Goal: Use online tool/utility: Utilize a website feature to perform a specific function

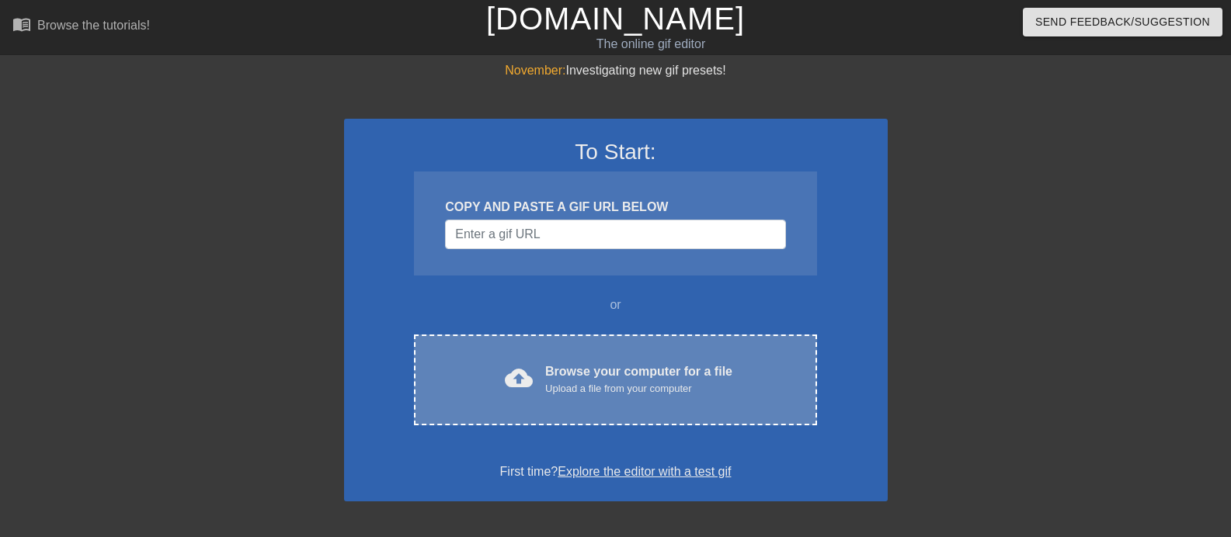
click at [576, 378] on div "Browse your computer for a file Upload a file from your computer" at bounding box center [638, 380] width 187 height 34
click at [553, 366] on div "Browse your computer for a file Upload a file from your computer" at bounding box center [638, 380] width 187 height 34
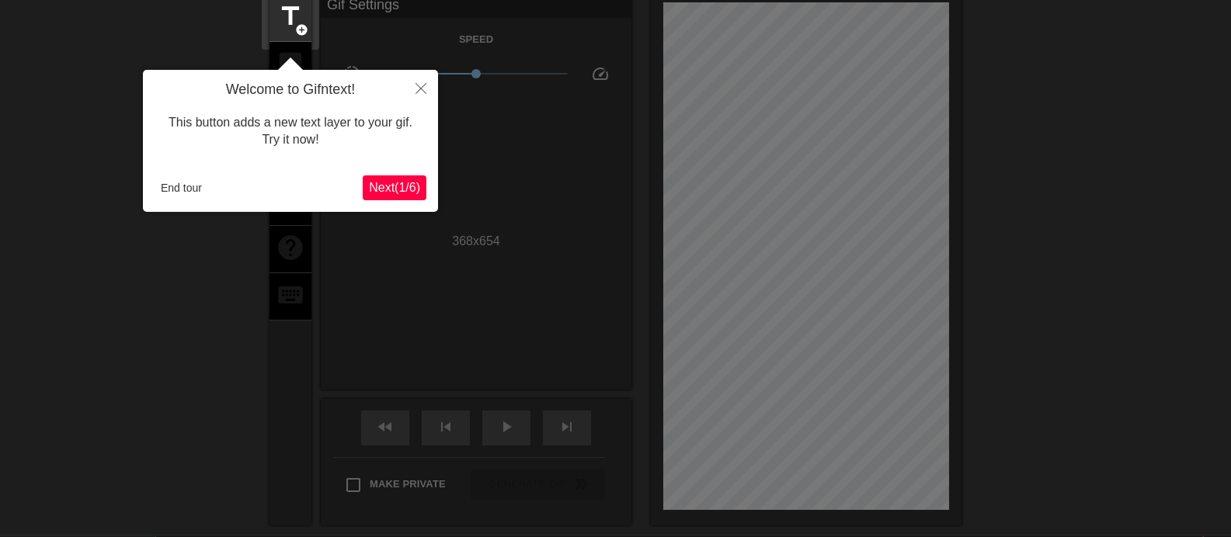
scroll to position [38, 0]
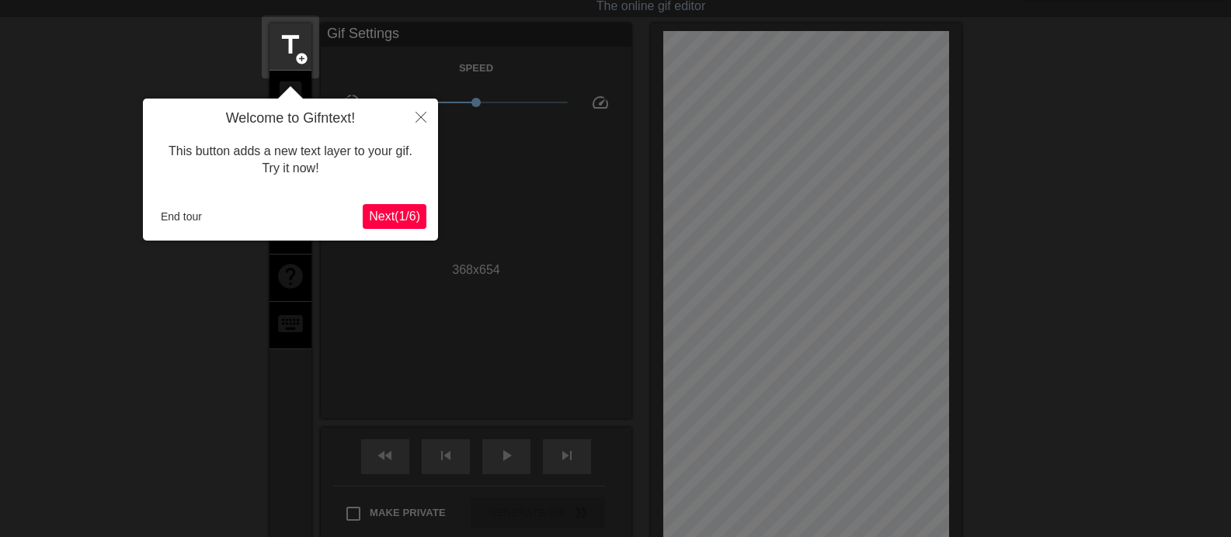
click at [394, 213] on span "Next ( 1 / 6 )" at bounding box center [394, 216] width 51 height 13
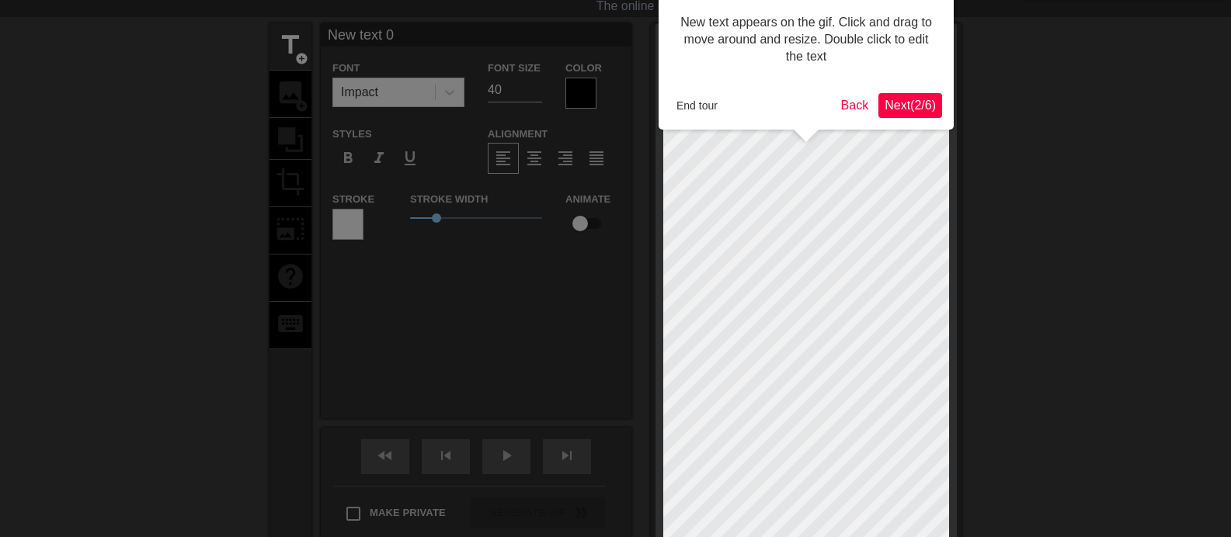
scroll to position [0, 0]
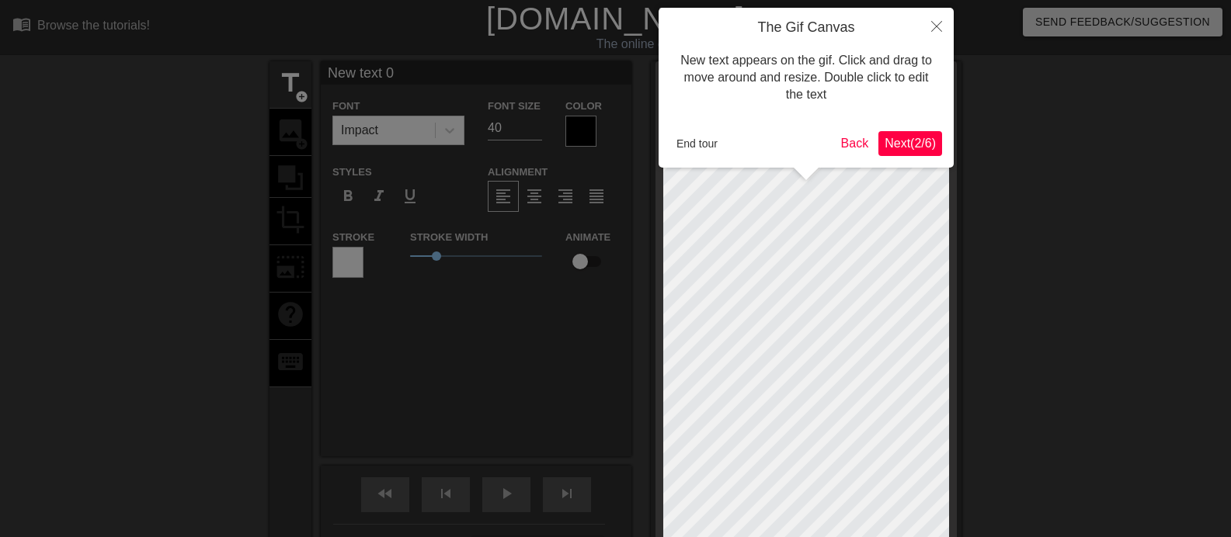
click at [918, 143] on span "Next ( 2 / 6 )" at bounding box center [909, 143] width 51 height 13
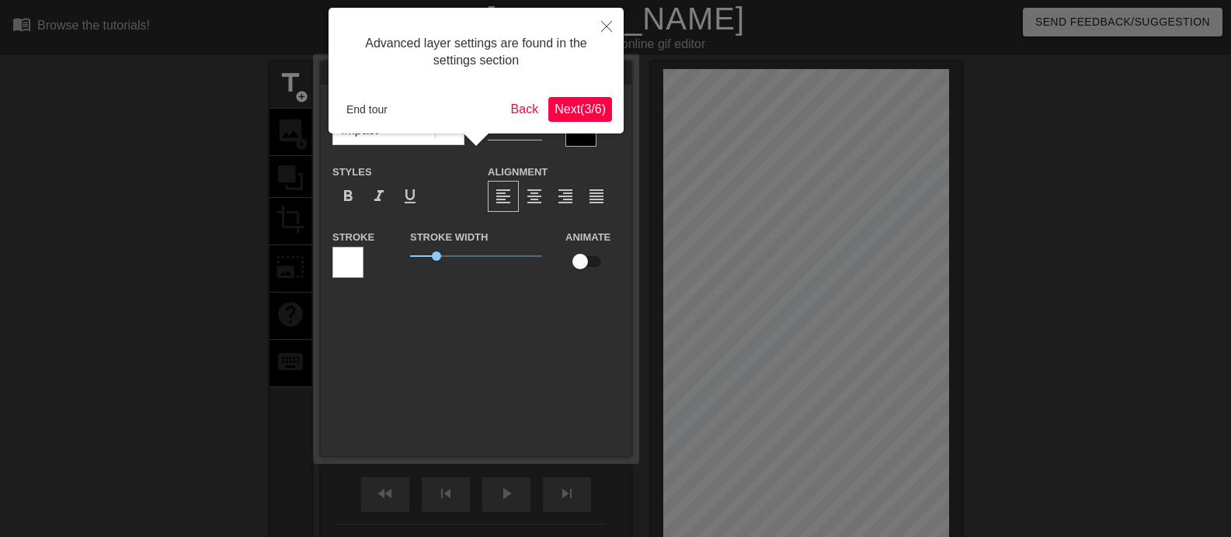
scroll to position [38, 0]
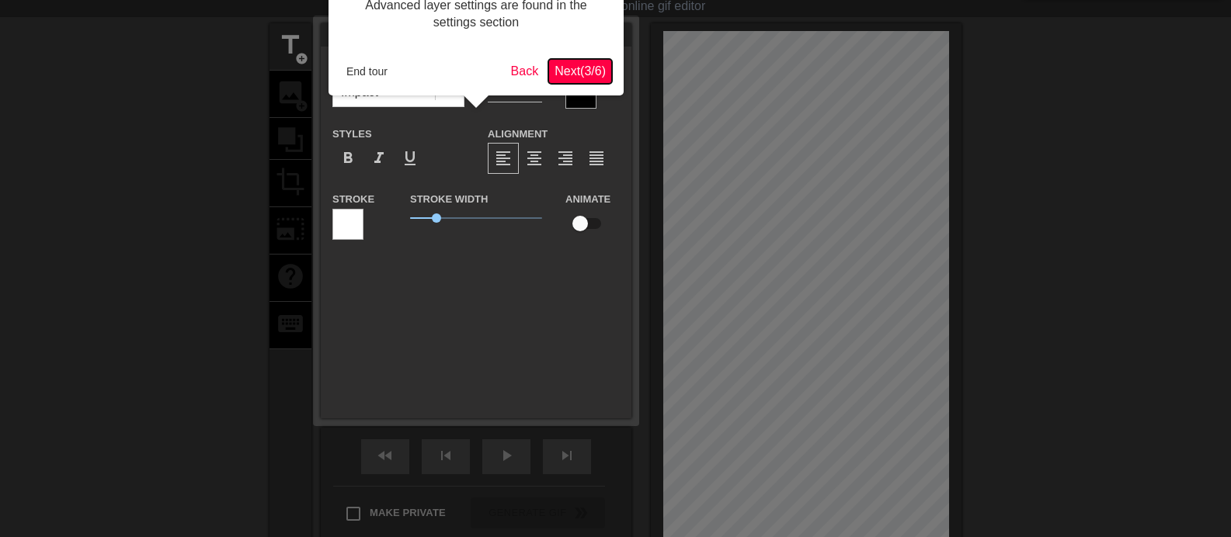
click at [583, 67] on span "Next ( 3 / 6 )" at bounding box center [579, 70] width 51 height 13
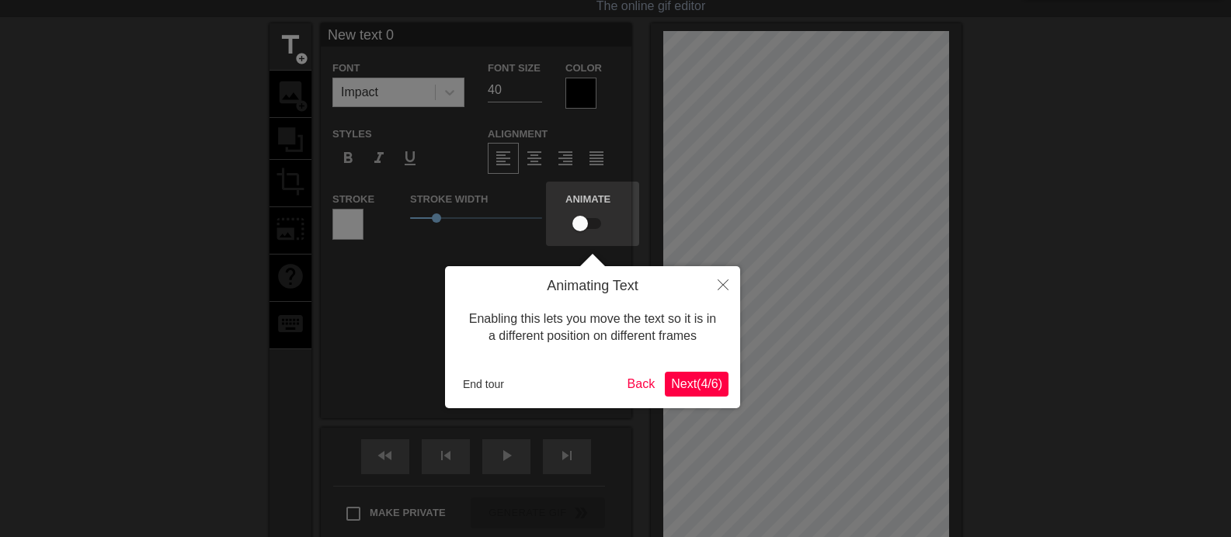
scroll to position [0, 0]
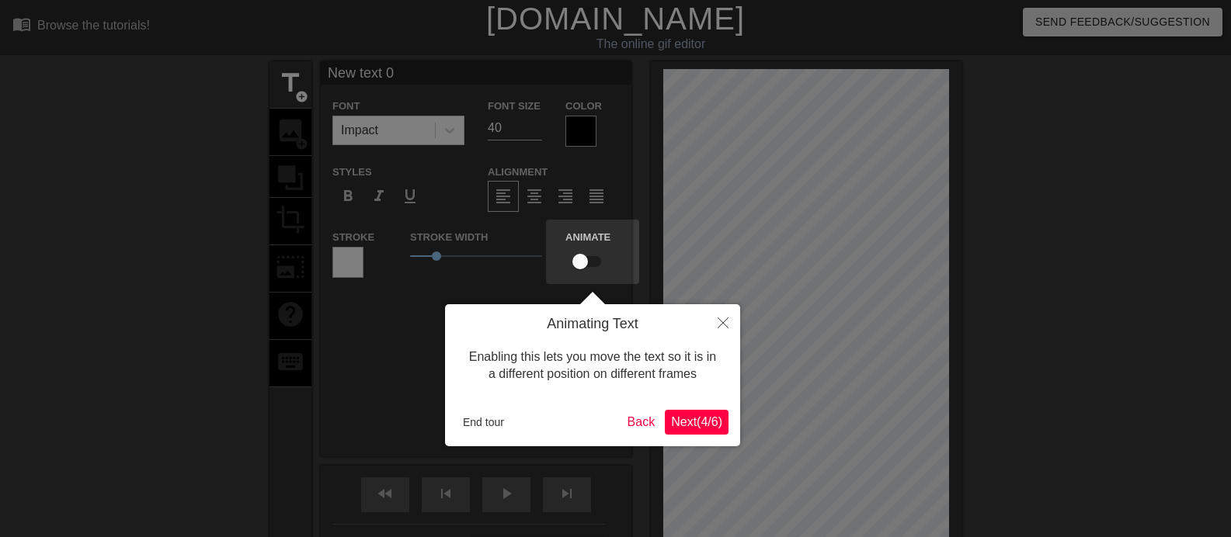
click at [705, 422] on span "Next ( 4 / 6 )" at bounding box center [696, 421] width 51 height 13
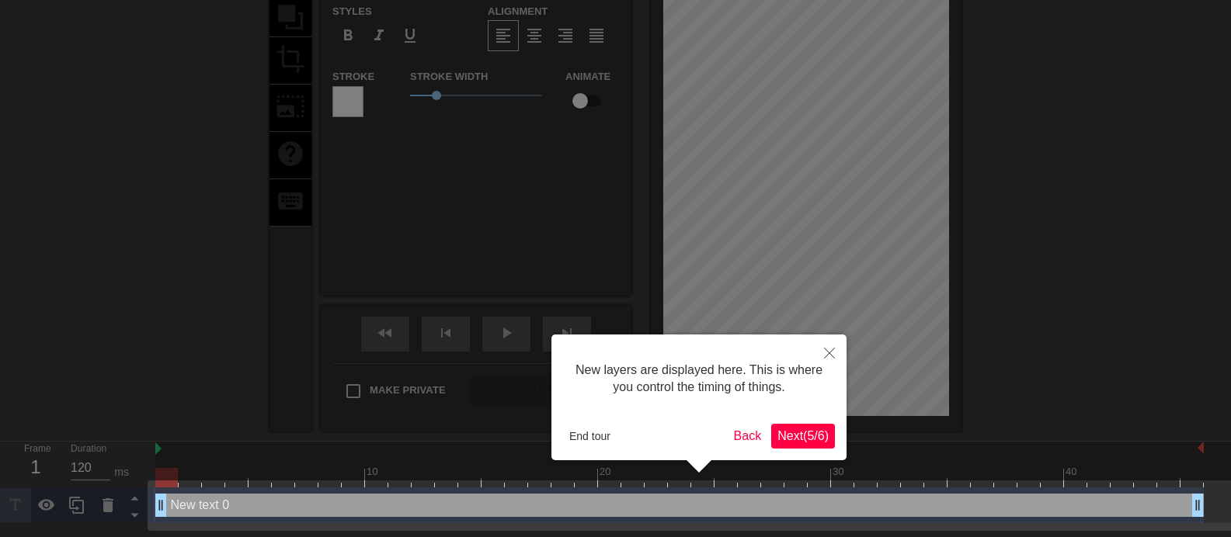
click at [777, 435] on span "Next ( 5 / 6 )" at bounding box center [802, 435] width 51 height 13
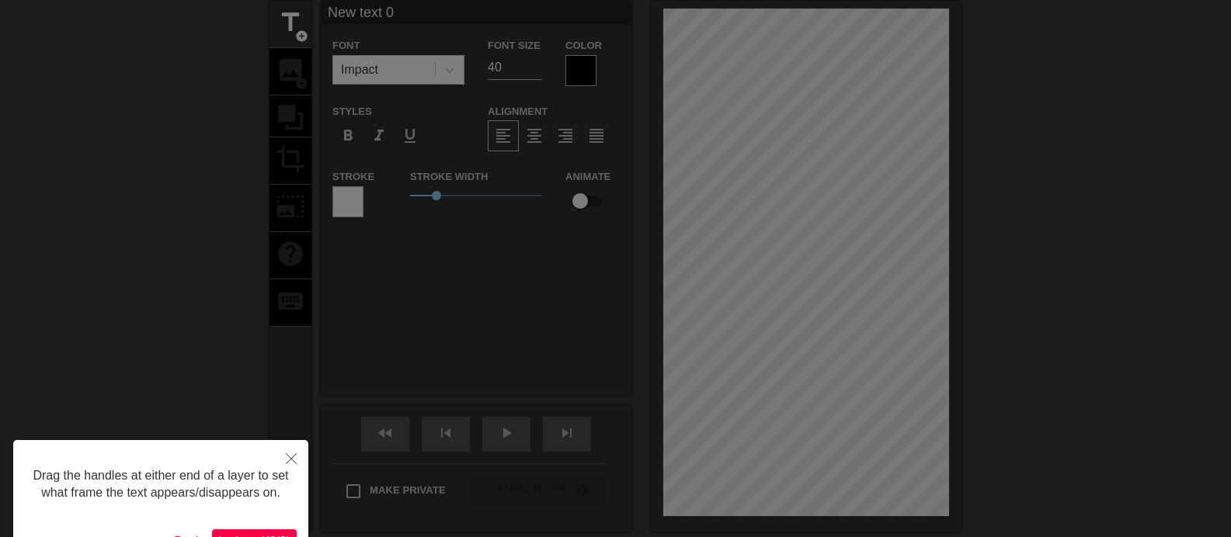
scroll to position [93, 0]
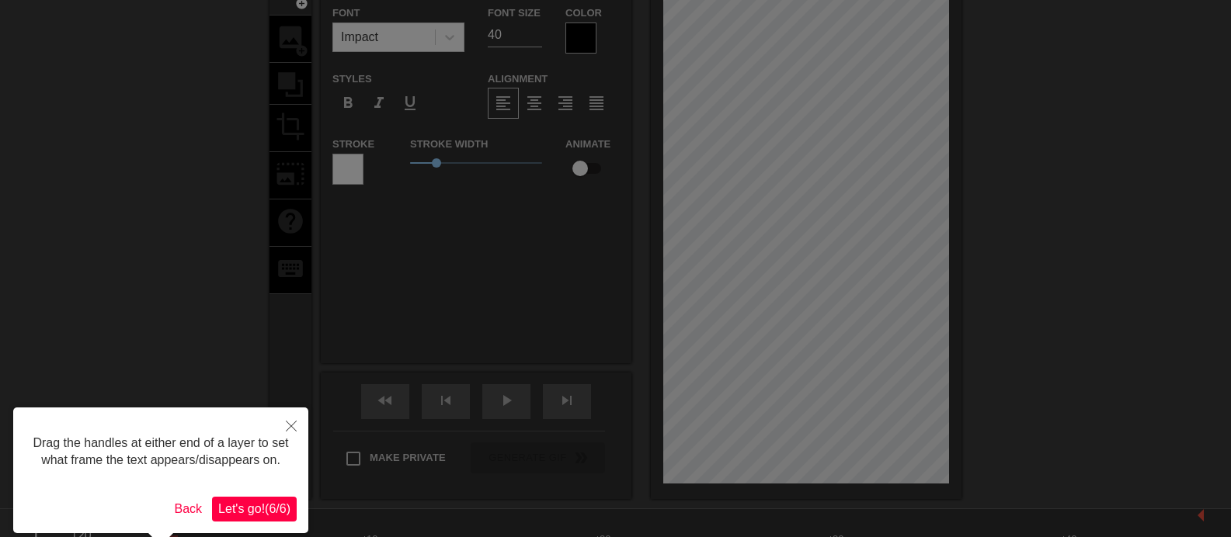
click at [230, 505] on span "Let's go! ( 6 / 6 )" at bounding box center [254, 508] width 72 height 13
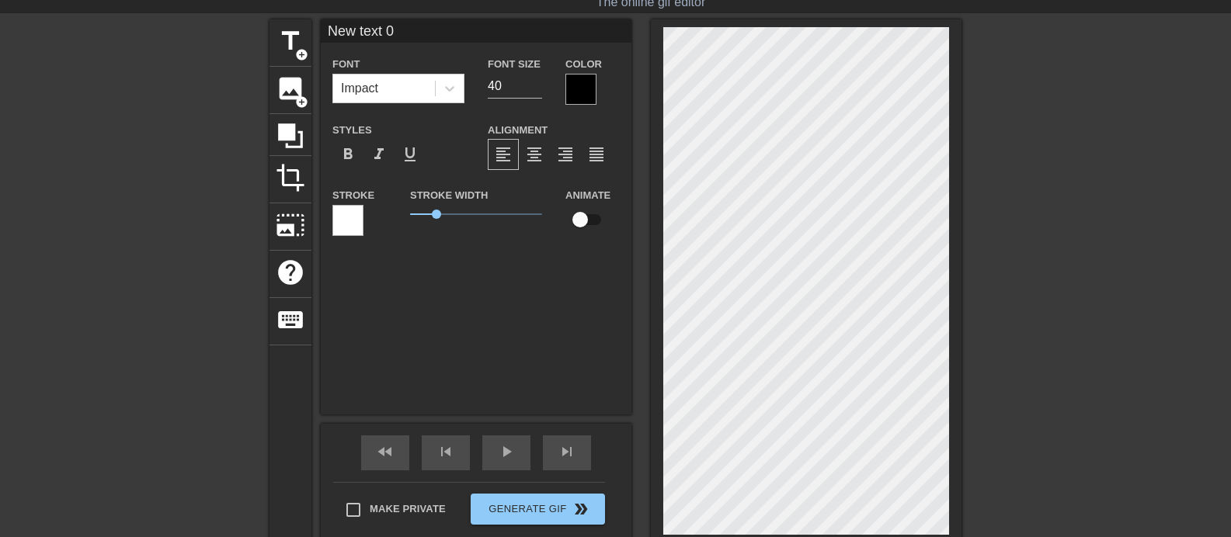
scroll to position [0, 0]
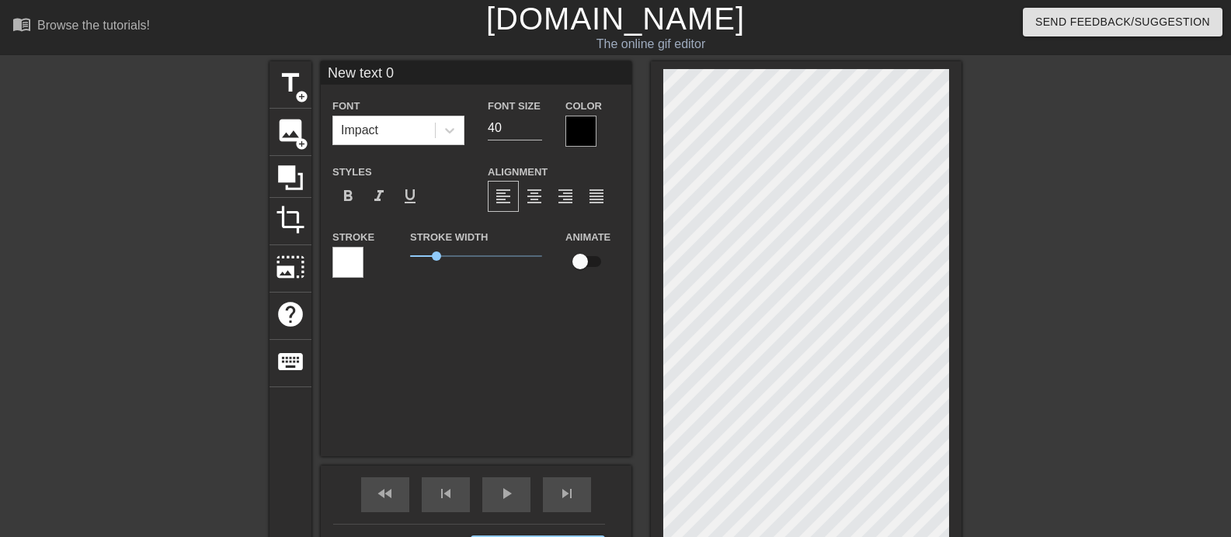
click at [439, 324] on div "New text 0 Font Impact Font Size 40 Color Styles format_bold format_italic form…" at bounding box center [476, 258] width 311 height 395
click at [474, 393] on div "New text 0 Font Impact Font Size 40 Color Styles format_bold format_italic form…" at bounding box center [476, 258] width 311 height 395
click at [537, 288] on div "Stroke Width 1" at bounding box center [475, 259] width 155 height 64
click at [286, 74] on span "title" at bounding box center [291, 83] width 30 height 30
type input "Ne text 1"
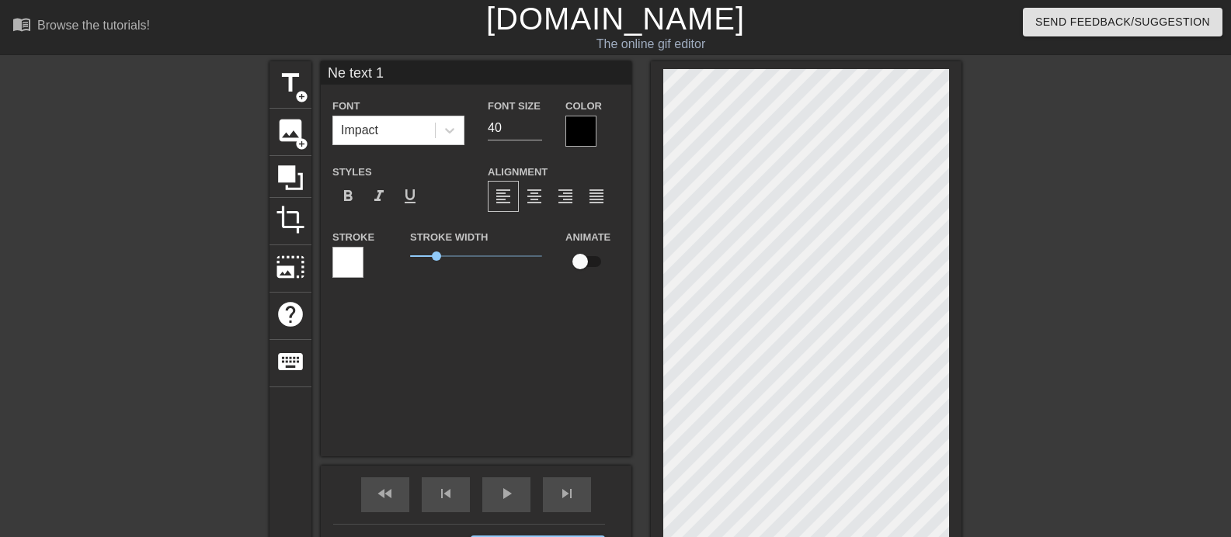
type textarea "Ne text 1"
type input "N text 1"
type textarea "N text 1"
type input "text 1"
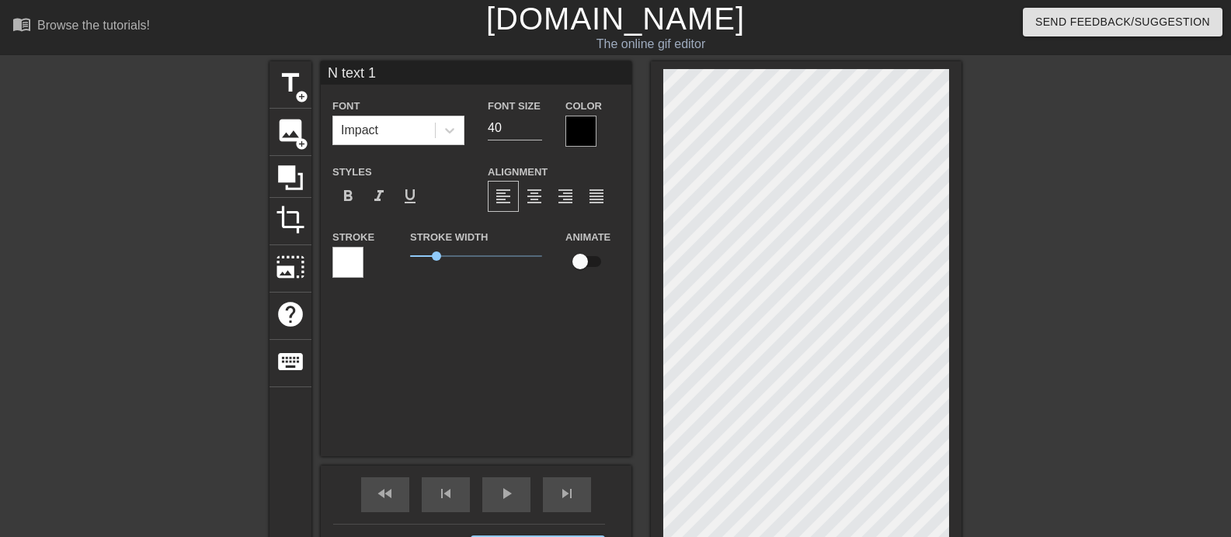
type textarea "text 1"
type input "ت"
type textarea "ت"
type input "تم"
type textarea "تم"
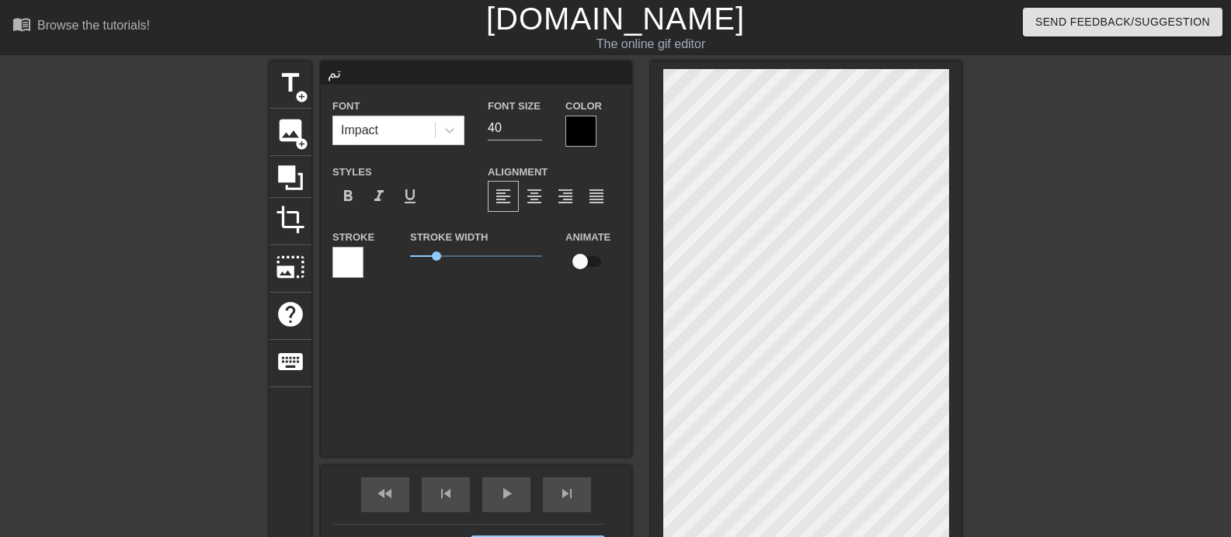
type input "تما"
type textarea "تما"
type input "تم"
type textarea "تم"
type input "ت"
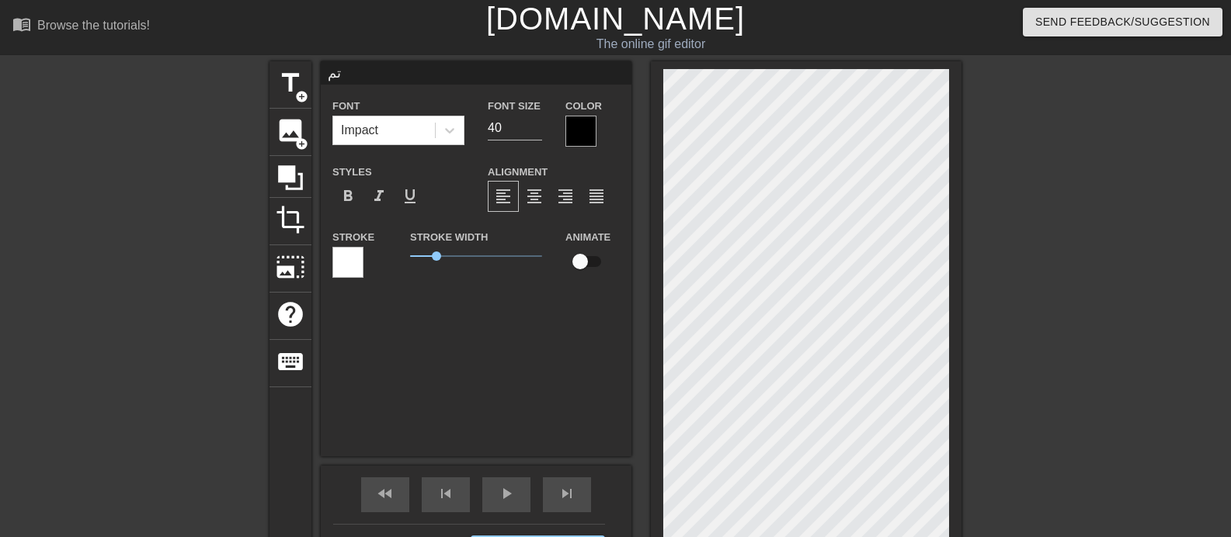
type textarea "ت"
type input "ک"
type textarea "ک"
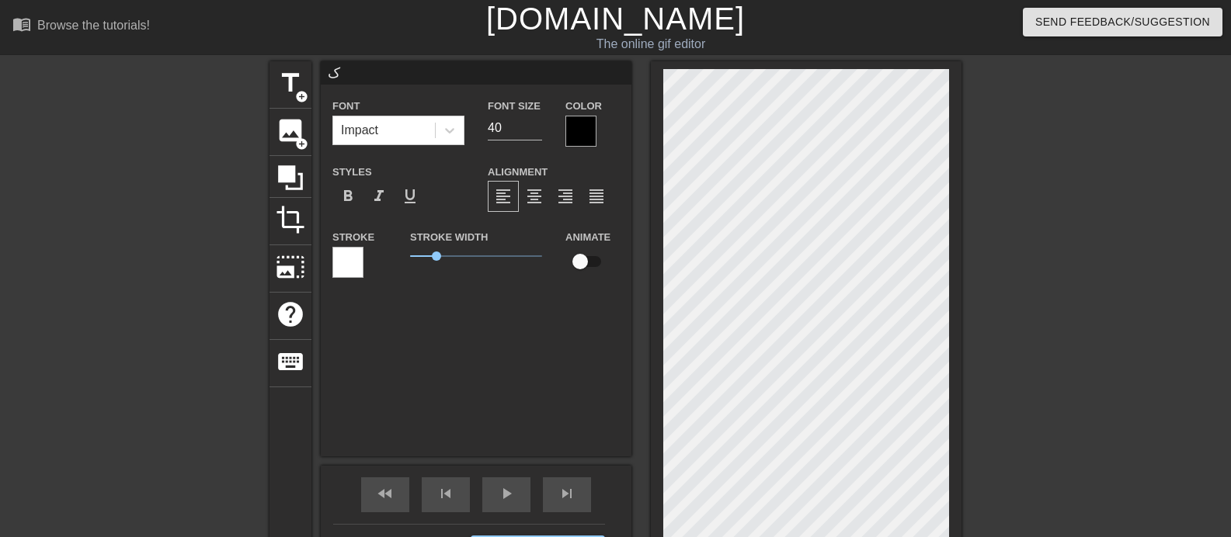
type input "کی"
type textarea "کی"
type input "کیر"
type textarea "کیر"
type input "کیر"
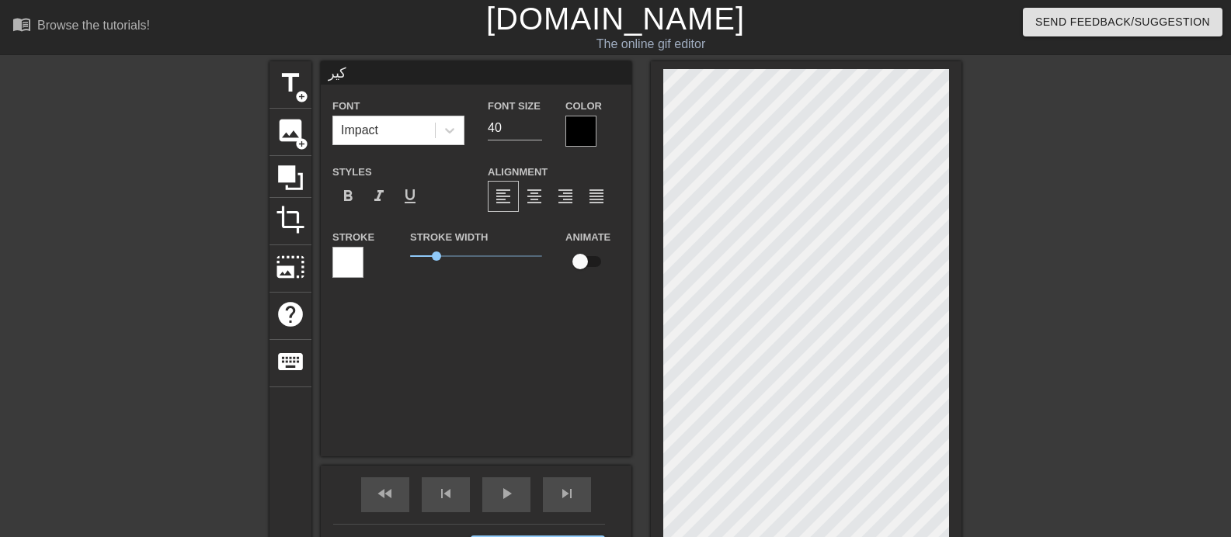
type textarea "کیر"
type input "کیر خ"
type textarea "کیر خ"
type input "کیر خو"
type textarea "کیر خو"
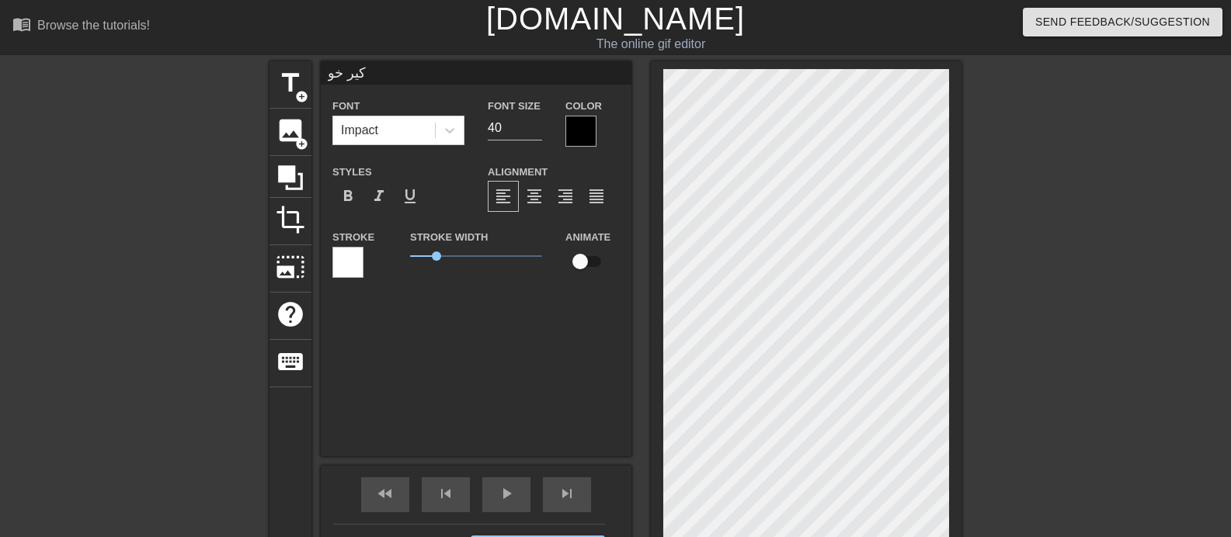
type input "کیر خور"
type textarea "کیر خور"
type input "کیر خورد"
type textarea "کیر خورد"
type input "کیر خوردن"
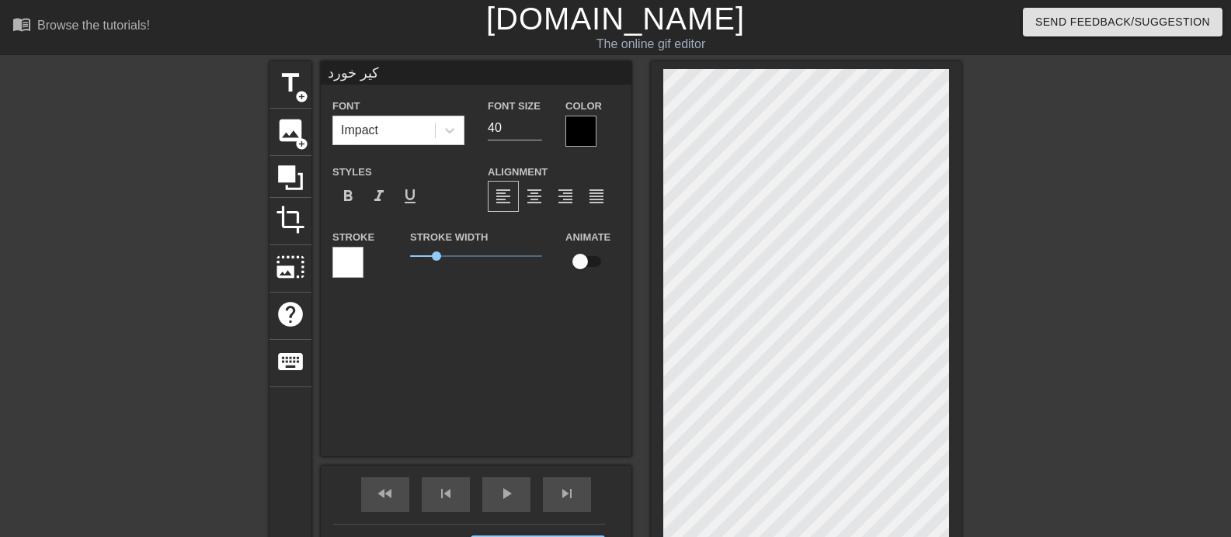
type textarea "کیر خوردن"
type input "کیر خوردن"
type textarea "کیر خوردن"
type input "کیر خوردن آ"
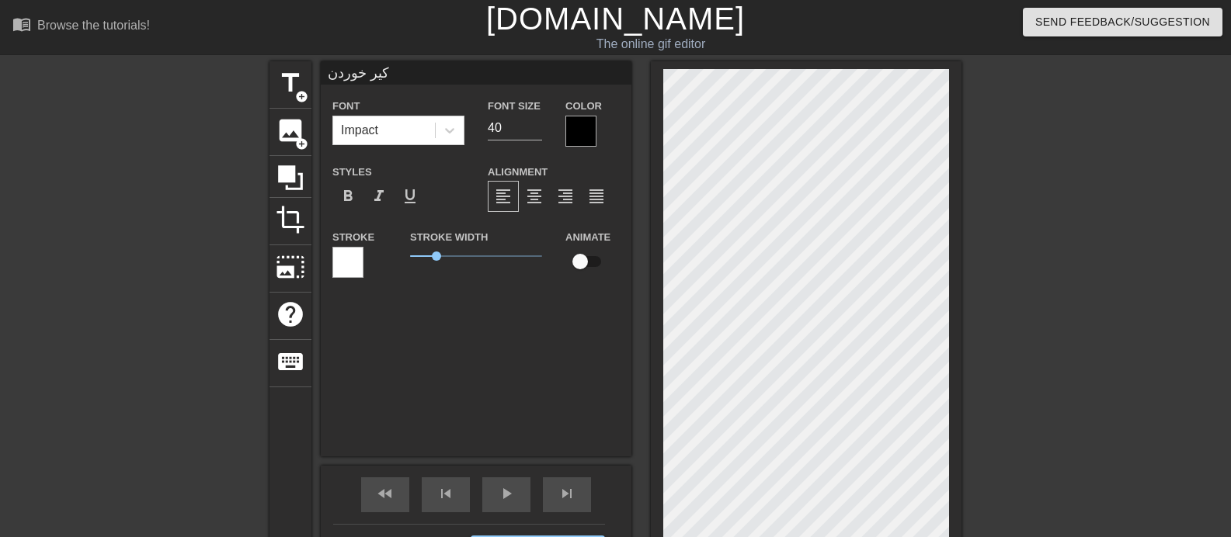
type textarea "کیر خوردن آ"
type input "کیر خوردن آب"
type textarea "کیر خوردن آب"
type input "کیر خوردن آبج"
type textarea "کیر خوردن آبج"
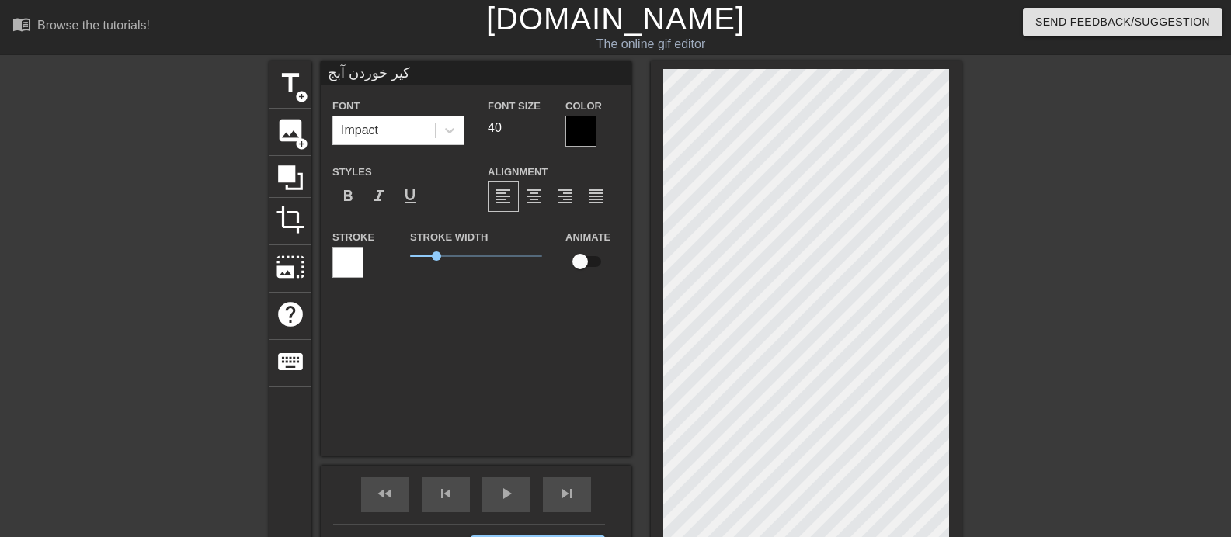
scroll to position [2, 5]
type input "کیر خوردن آبجی"
type textarea "کیر خوردن آبجی"
type input "کیر خوردن آبجیم"
type textarea "کیر خوردن آبجیم"
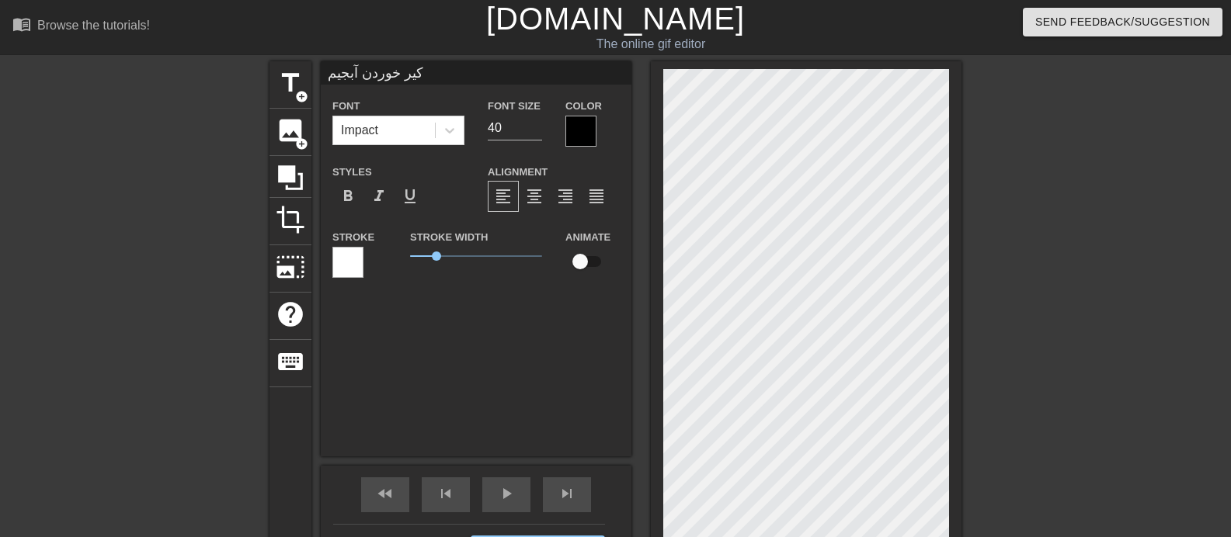
drag, startPoint x: 481, startPoint y: 357, endPoint x: 488, endPoint y: 355, distance: 8.1
click at [483, 356] on div "کیر خوردن آبجیم Font Impact Font Size 40 Color Styles format_bold format_italic…" at bounding box center [476, 258] width 311 height 395
click at [453, 253] on span "1" at bounding box center [476, 256] width 132 height 19
click at [469, 254] on span "1.65" at bounding box center [476, 256] width 132 height 19
click at [481, 254] on span "2.25" at bounding box center [476, 256] width 132 height 19
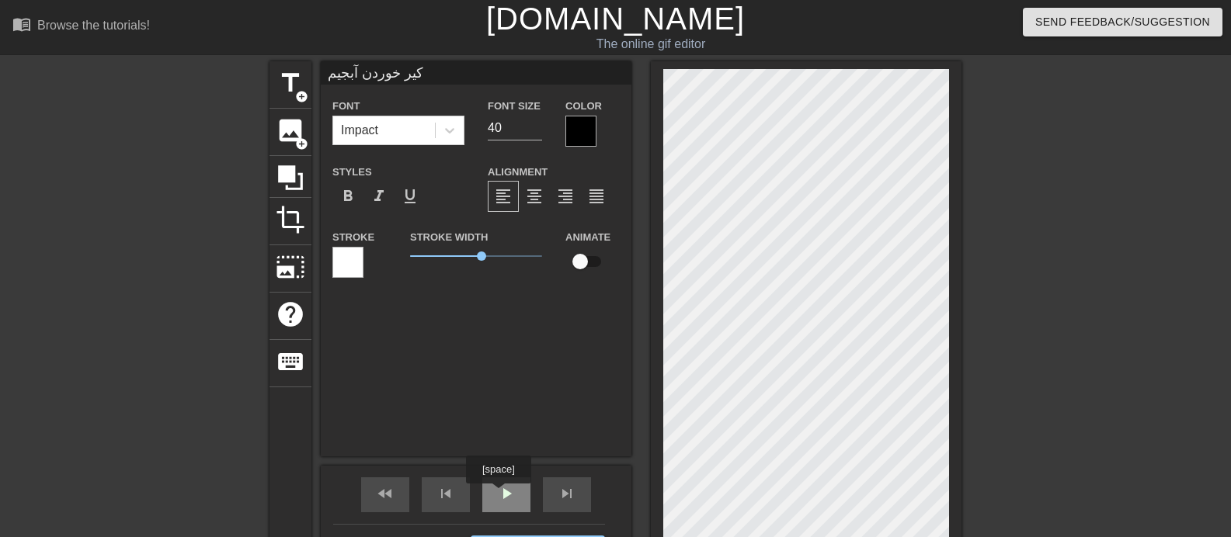
click at [498, 494] on span "play_arrow" at bounding box center [506, 493] width 19 height 19
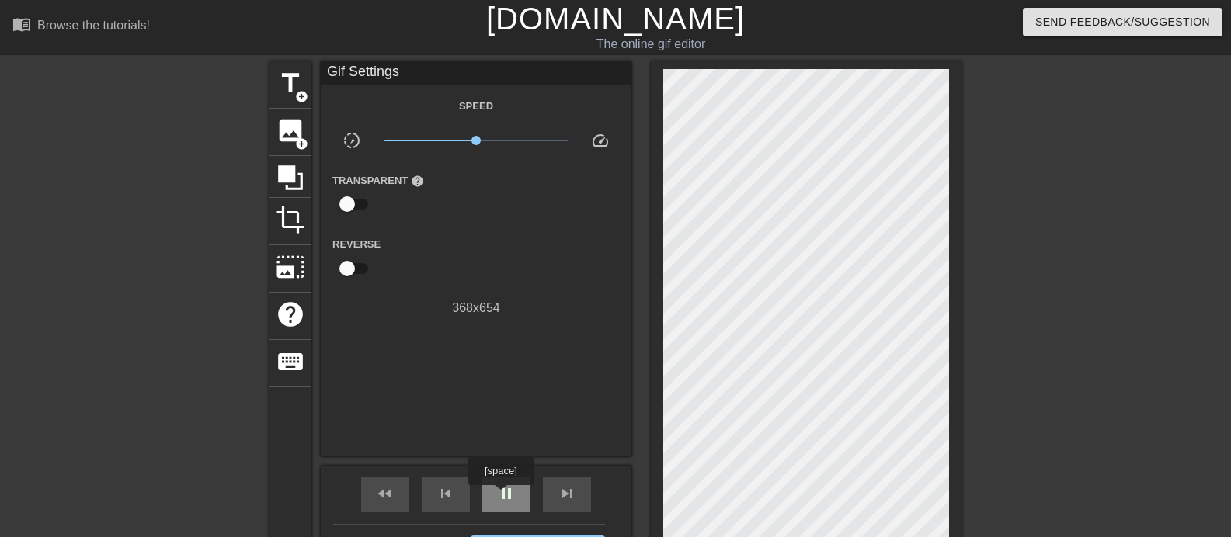
click at [501, 496] on span "pause" at bounding box center [506, 493] width 19 height 19
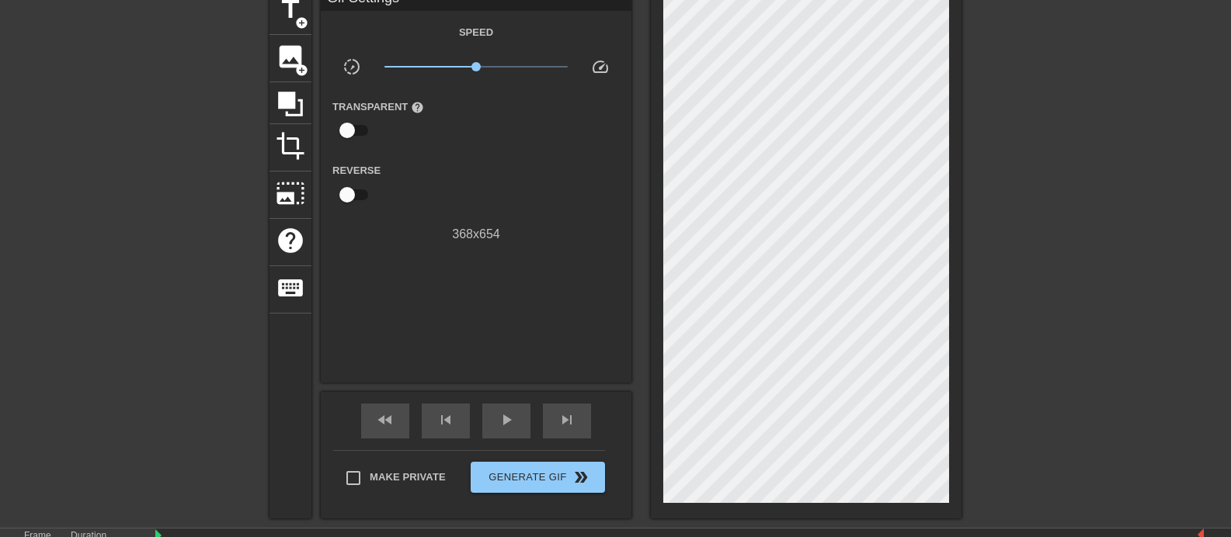
scroll to position [183, 0]
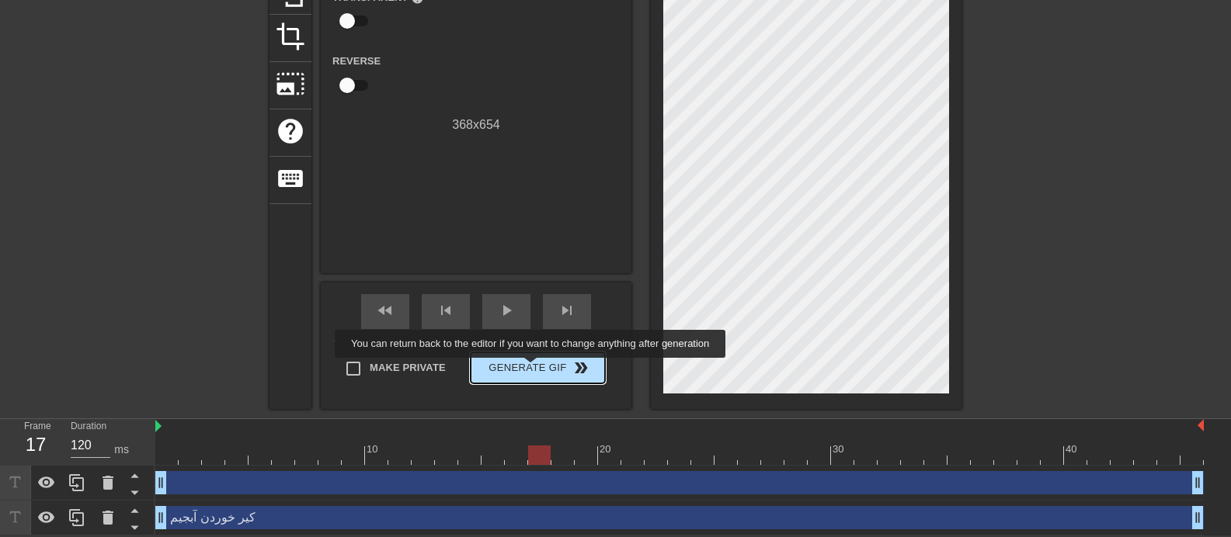
click at [530, 369] on span "Generate Gif double_arrow" at bounding box center [538, 368] width 122 height 19
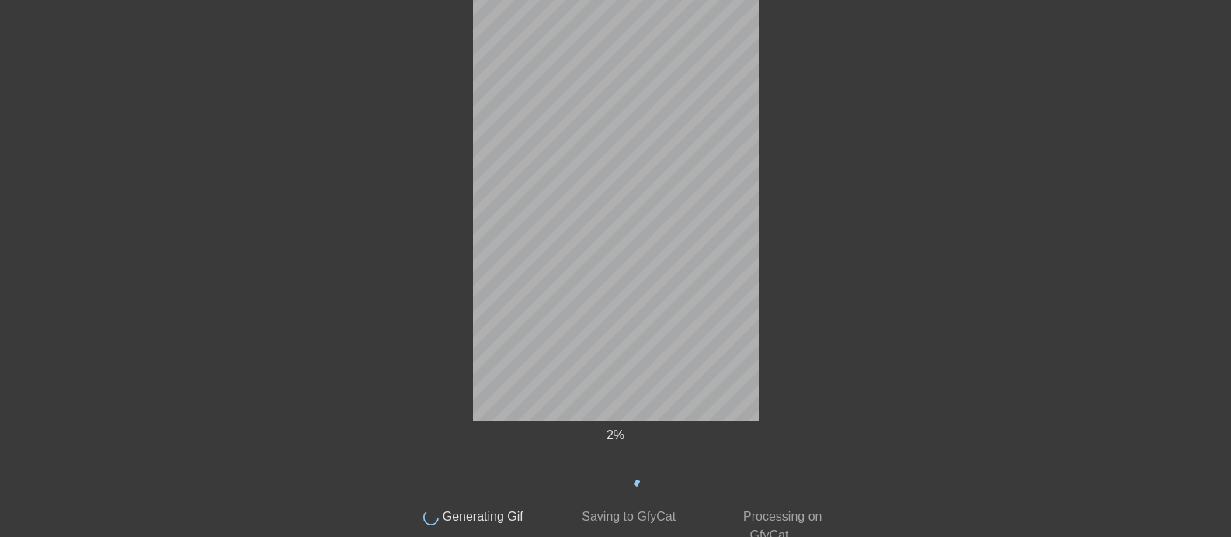
scroll to position [163, 0]
